Goal: Transaction & Acquisition: Purchase product/service

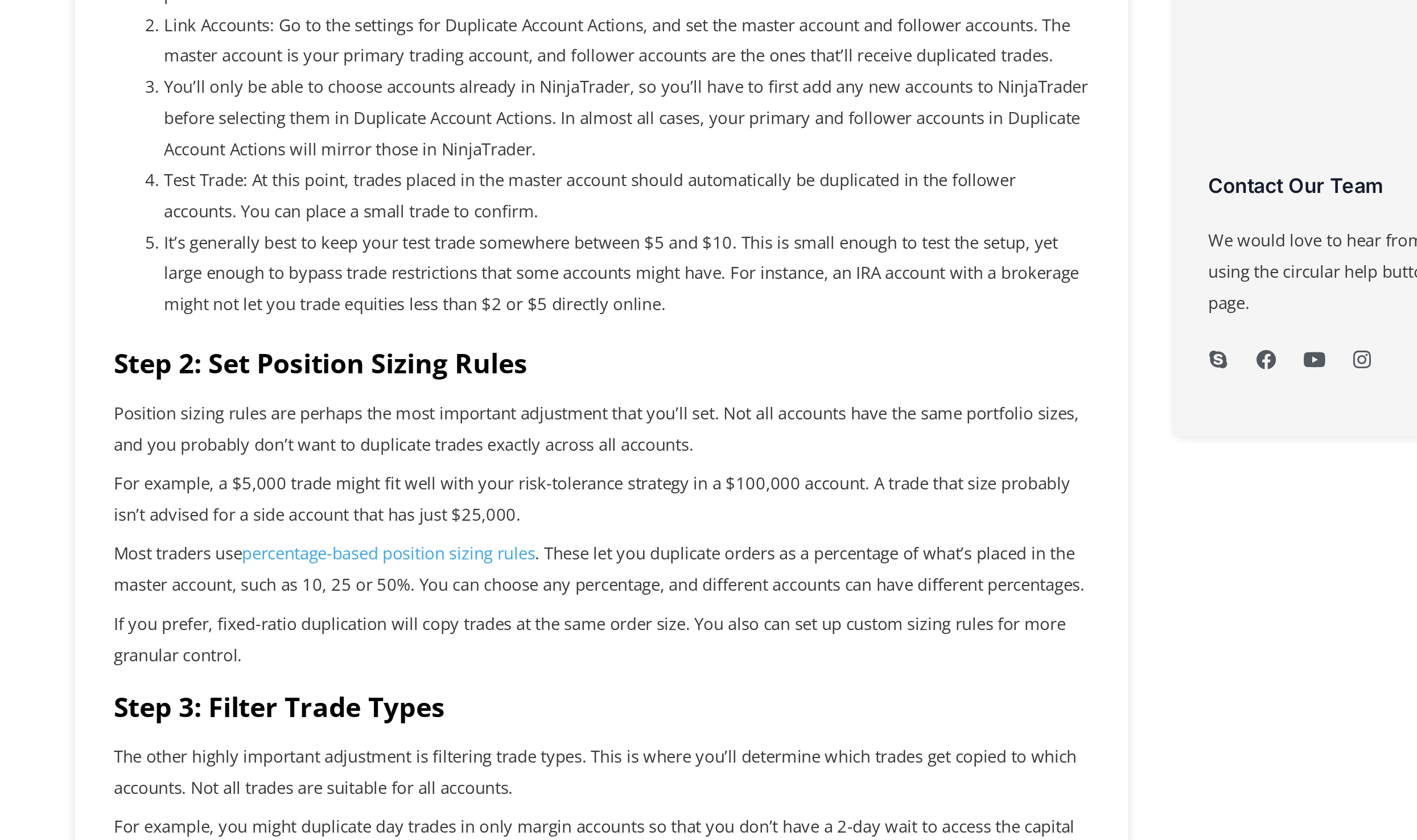
drag, startPoint x: 0, startPoint y: 0, endPoint x: 443, endPoint y: 592, distance: 739.4
click at [443, 592] on span "Position sizing rules are perhaps the most important adjustment that you’ll set…" at bounding box center [548, 602] width 493 height 28
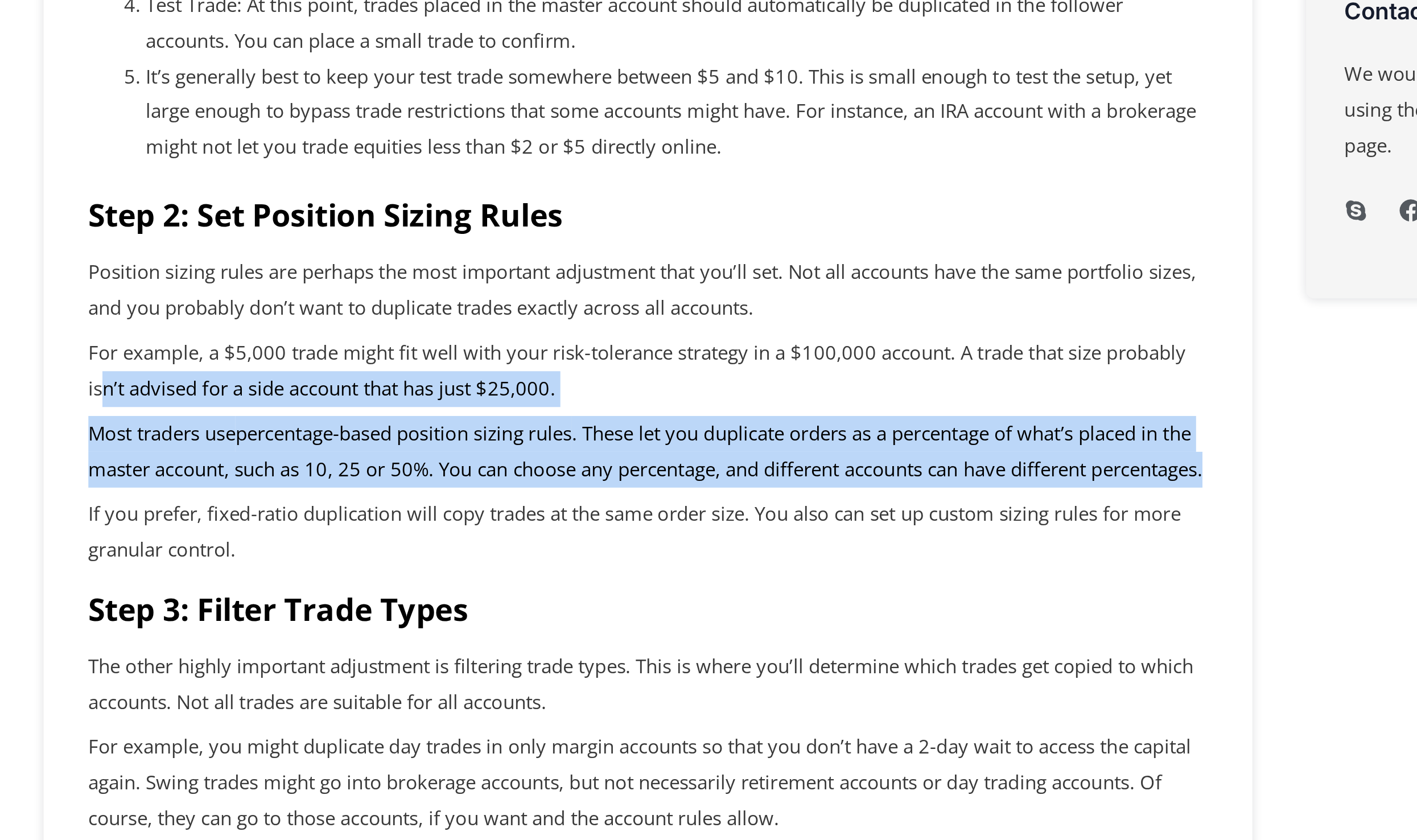
drag, startPoint x: 310, startPoint y: 627, endPoint x: 429, endPoint y: 676, distance: 128.7
click at [429, 676] on div "Equities traders who invest through multiple accounts need an efficient way to …" at bounding box center [551, 698] width 498 height 1399
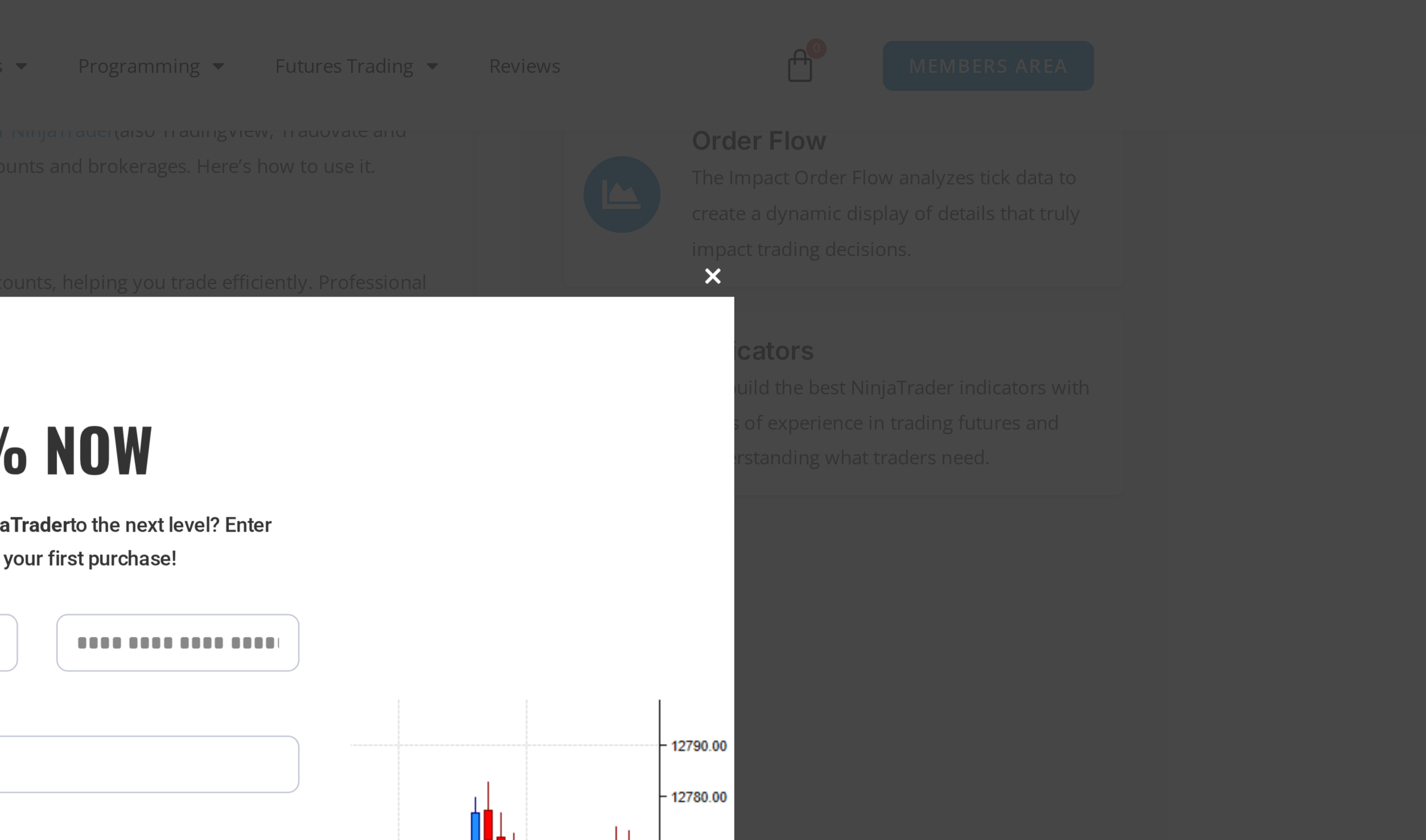
click at [936, 120] on span at bounding box center [931, 123] width 18 height 7
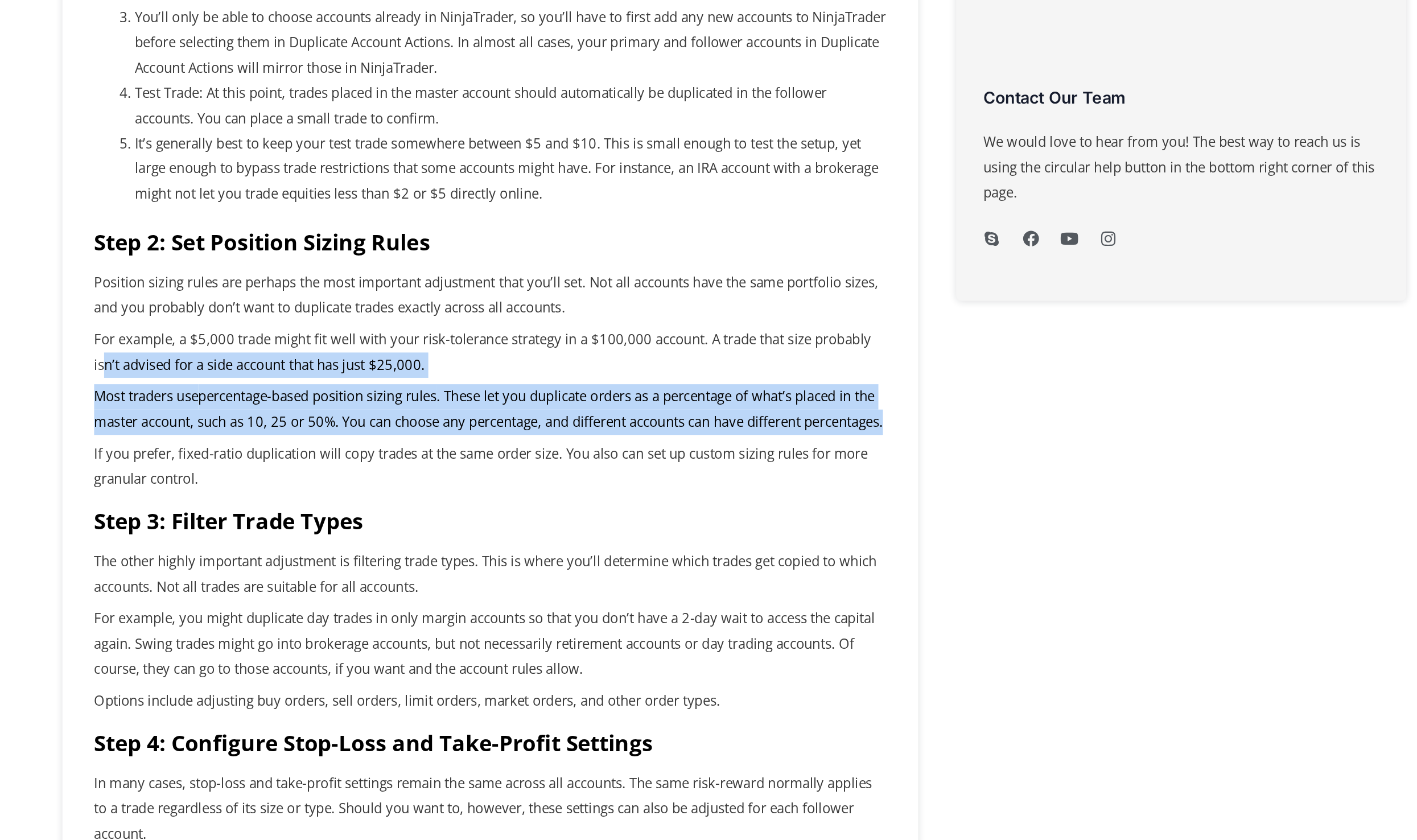
scroll to position [320, 0]
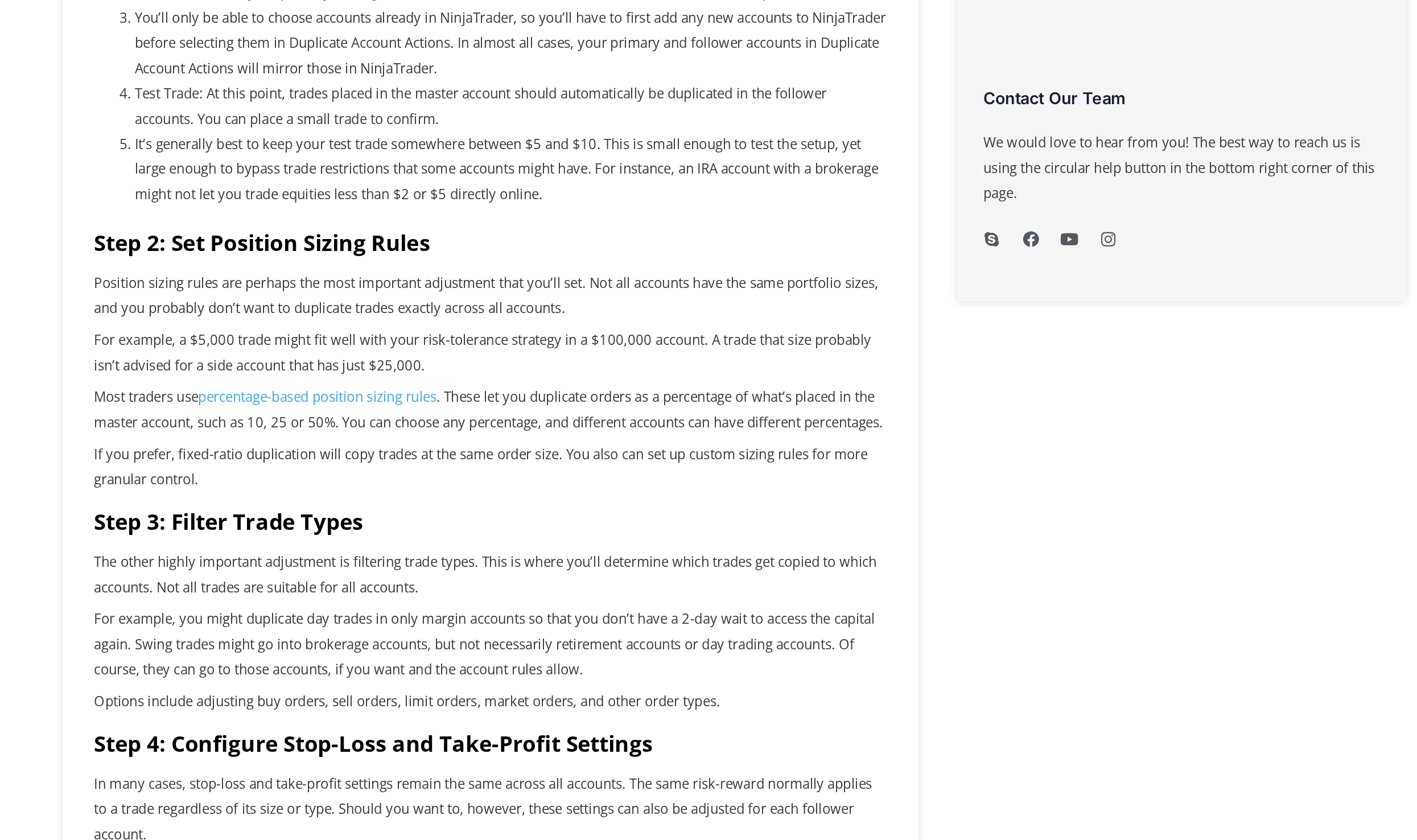
click at [557, 619] on span "If you prefer, fixed-ratio duplication will copy trades at the same order size.…" at bounding box center [545, 605] width 486 height 28
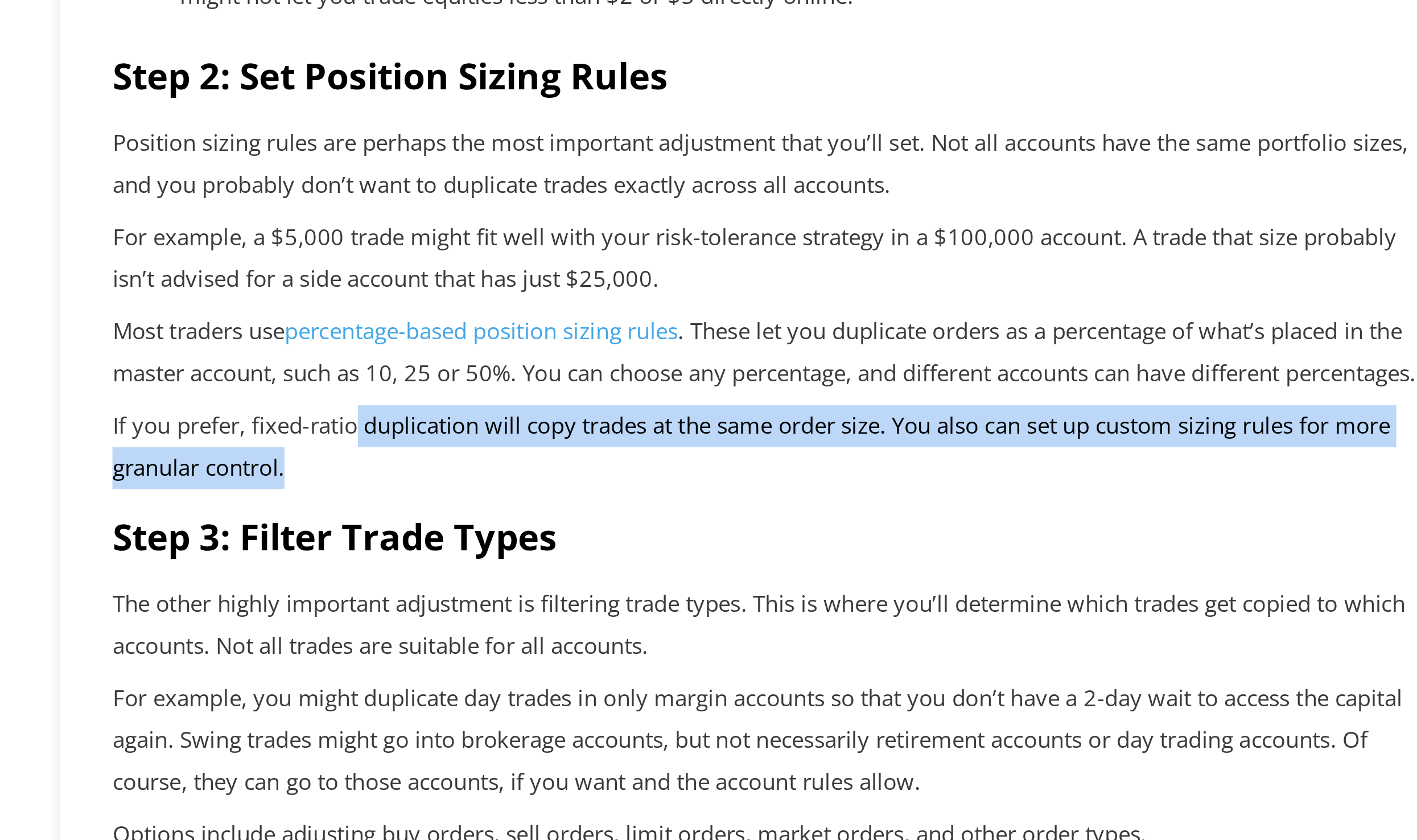
drag, startPoint x: 394, startPoint y: 628, endPoint x: 460, endPoint y: 645, distance: 68.2
click at [460, 622] on p "If you prefer, fixed-ratio duplication will copy trades at the same order size.…" at bounding box center [551, 606] width 498 height 32
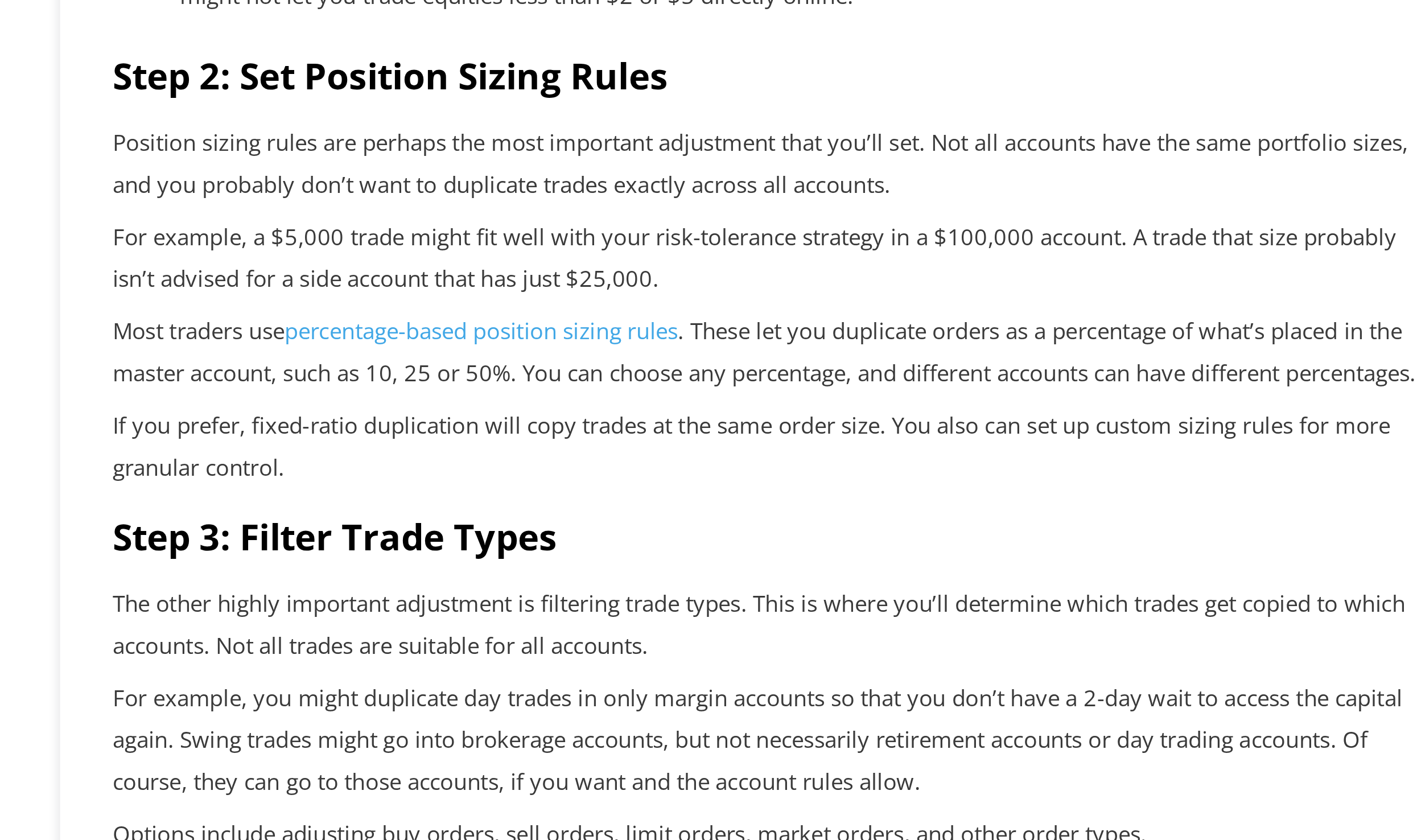
click at [464, 568] on link "percentage-based position sizing rules" at bounding box center [442, 562] width 150 height 11
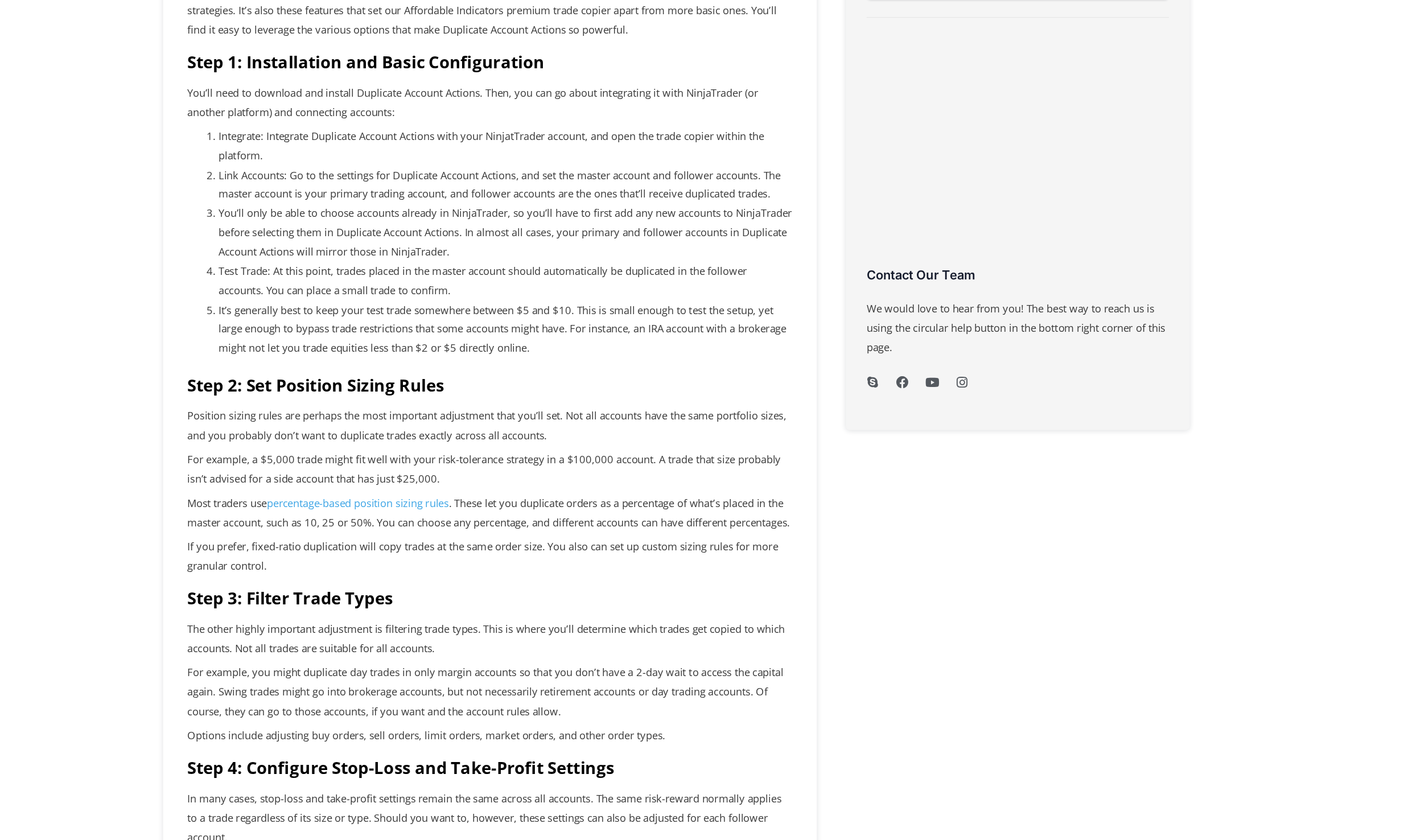
scroll to position [0, 0]
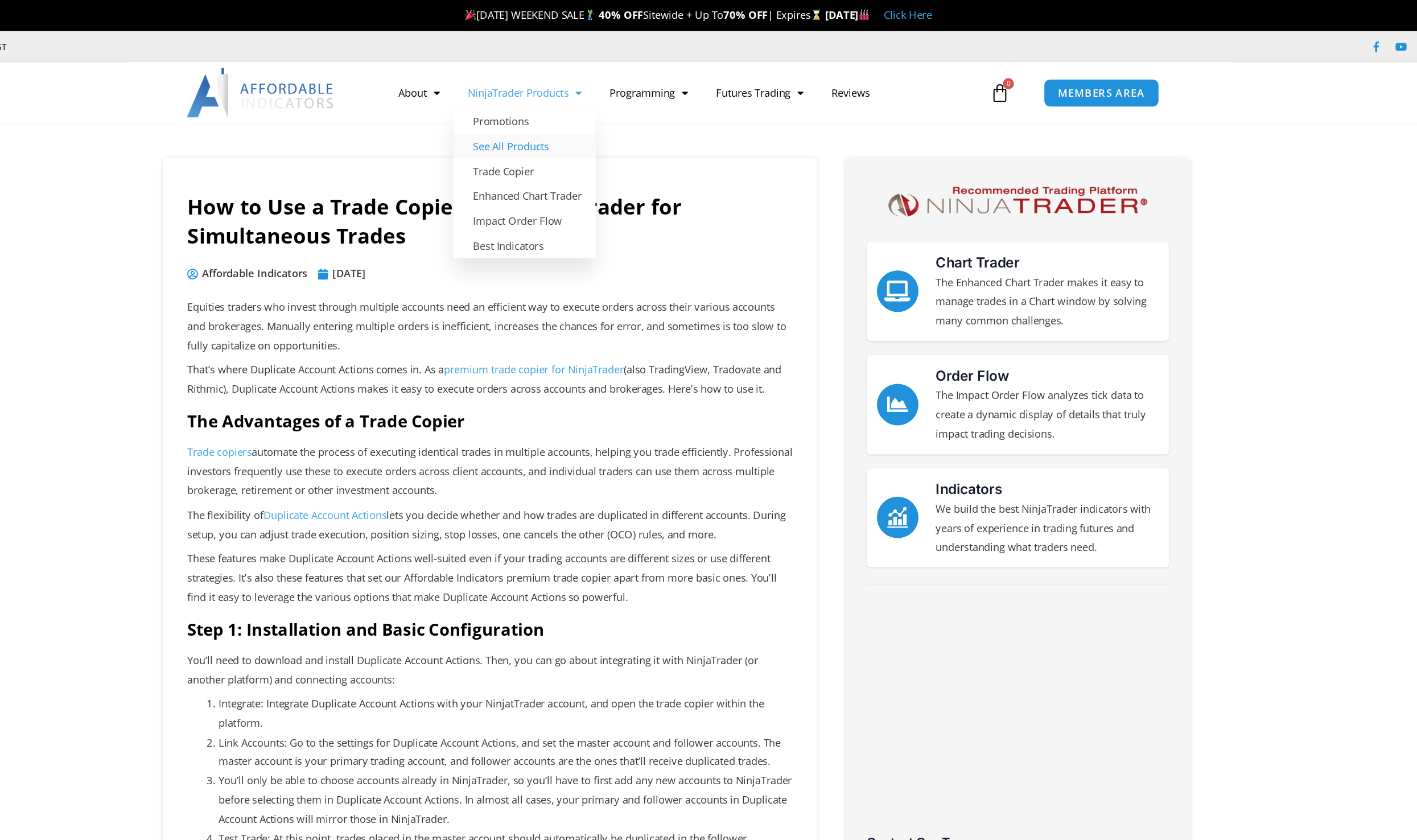
click at [562, 126] on link "See All Products" at bounding box center [578, 120] width 116 height 20
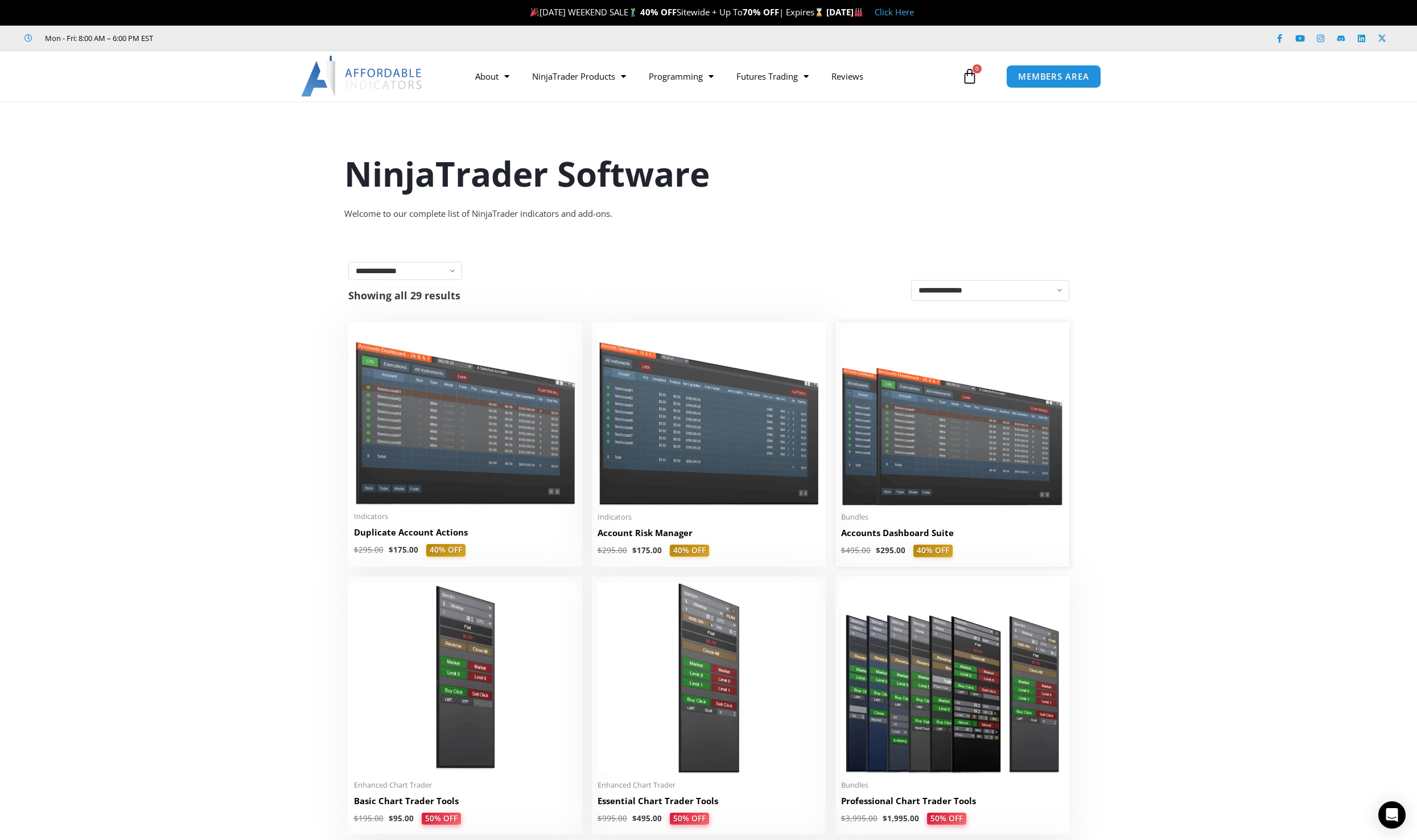
click at [918, 464] on img at bounding box center [953, 416] width 223 height 177
